Goal: Transaction & Acquisition: Purchase product/service

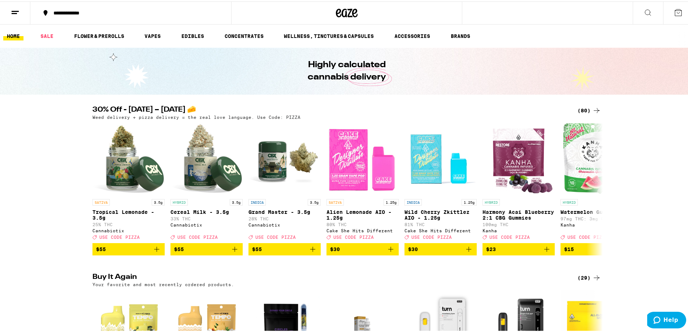
click at [584, 111] on div "(80)" at bounding box center [588, 109] width 23 height 9
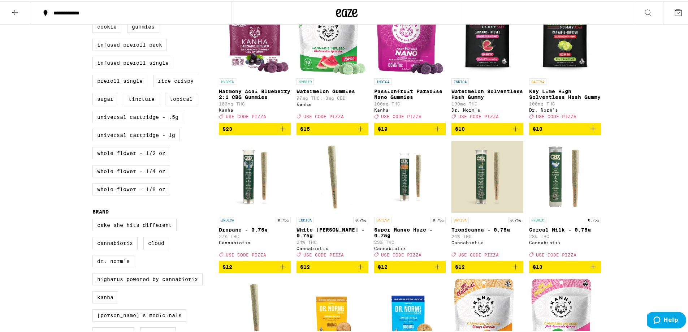
scroll to position [36, 0]
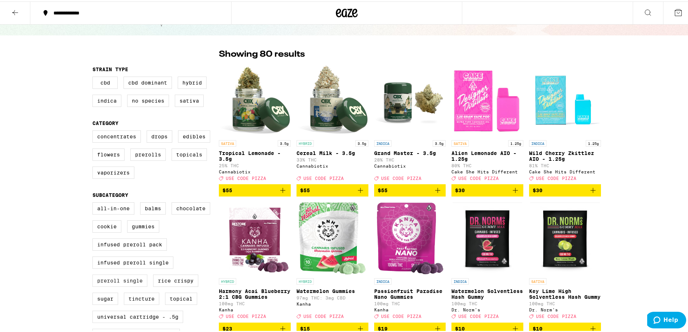
click at [115, 285] on label "Preroll Single" at bounding box center [119, 279] width 55 height 12
click at [94, 202] on input "Preroll Single" at bounding box center [94, 202] width 0 height 0
checkbox input "true"
